Goal: Task Accomplishment & Management: Manage account settings

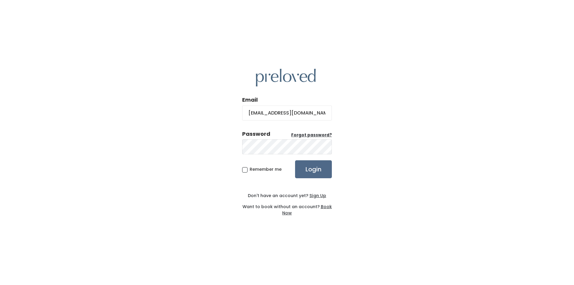
type input "[EMAIL_ADDRESS][DOMAIN_NAME]"
click at [295, 160] on input "Login" at bounding box center [313, 169] width 37 height 18
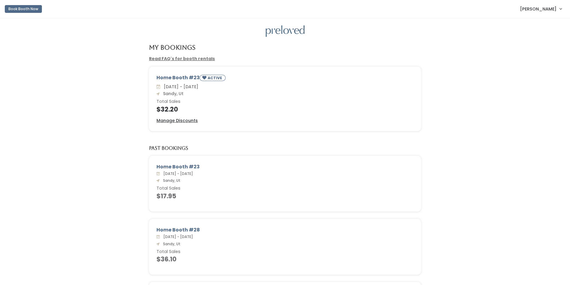
click at [541, 8] on span "Jackie Sweeden" at bounding box center [538, 9] width 37 height 7
click at [536, 51] on button "Logout" at bounding box center [541, 50] width 54 height 11
